Goal: Check status: Check status

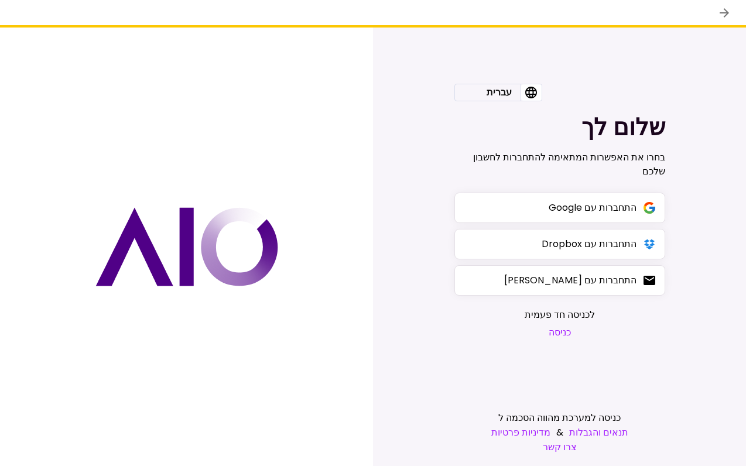
click at [528, 210] on button "התחברות עם Google" at bounding box center [559, 208] width 211 height 30
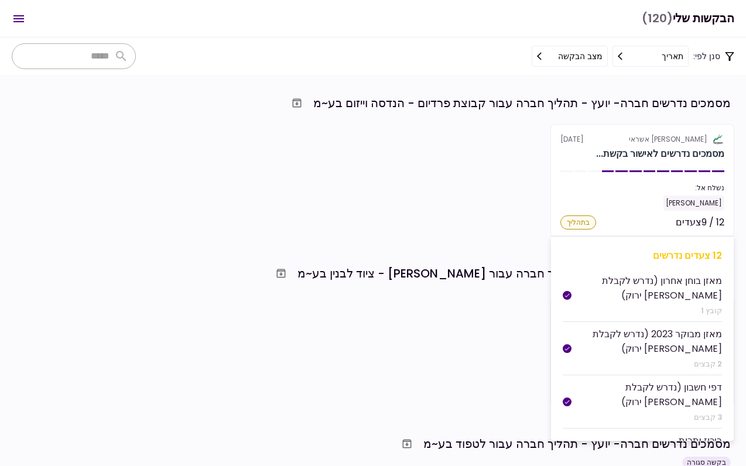
click at [651, 136] on div "[PERSON_NAME] אשראי" at bounding box center [668, 139] width 78 height 11
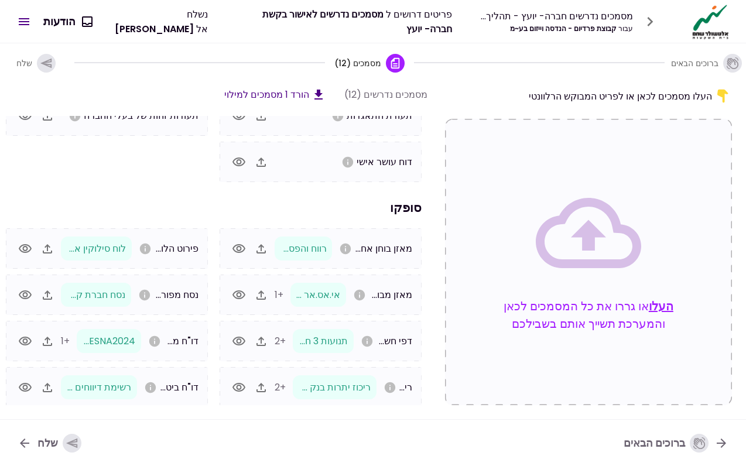
scroll to position [63, 0]
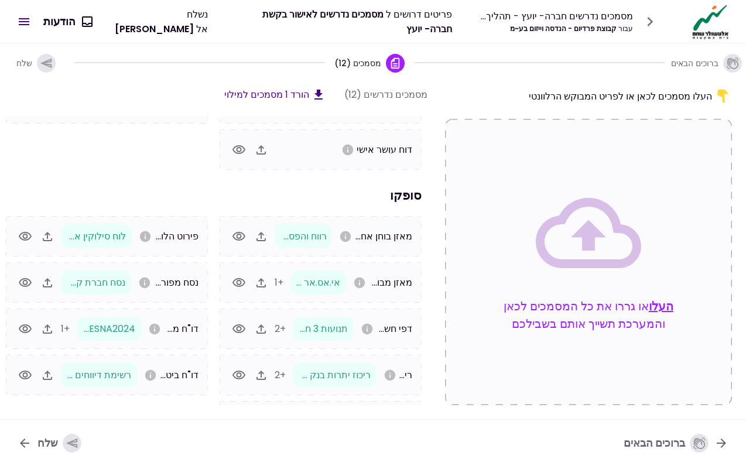
click at [242, 236] on icon "button" at bounding box center [238, 236] width 13 height 9
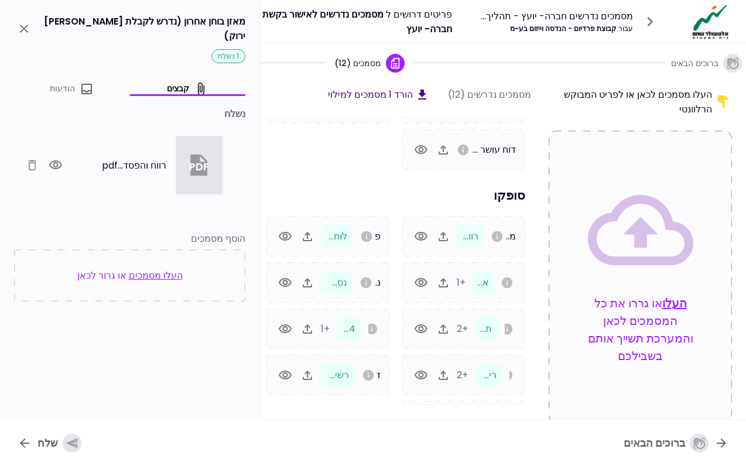
scroll to position [0, -1]
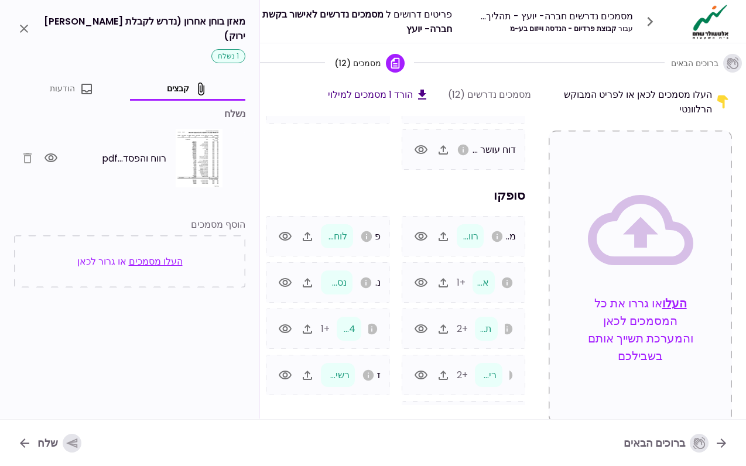
click at [383, 187] on h3 "סופקו" at bounding box center [395, 195] width 271 height 18
click at [31, 22] on button "close" at bounding box center [24, 29] width 20 height 20
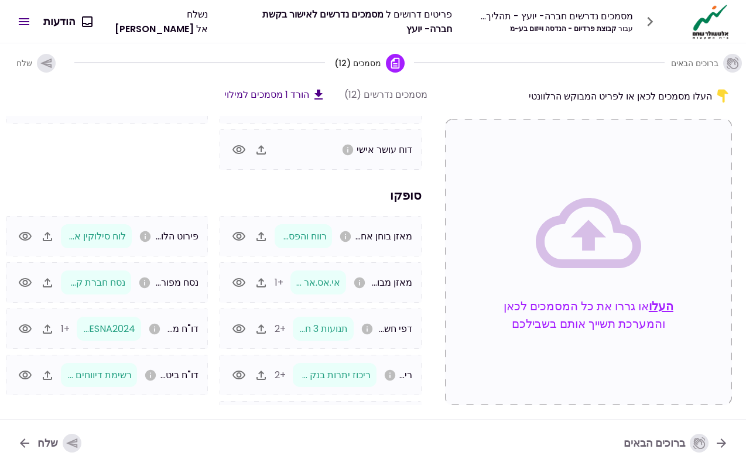
click at [276, 1] on div "מסמכים נדרשים חברה- יועץ - תהליך חברה עבור קבוצת פרדיום - הנדסה וייזום בע~מ פרי…" at bounding box center [373, 21] width 746 height 43
